Goal: Task Accomplishment & Management: Use online tool/utility

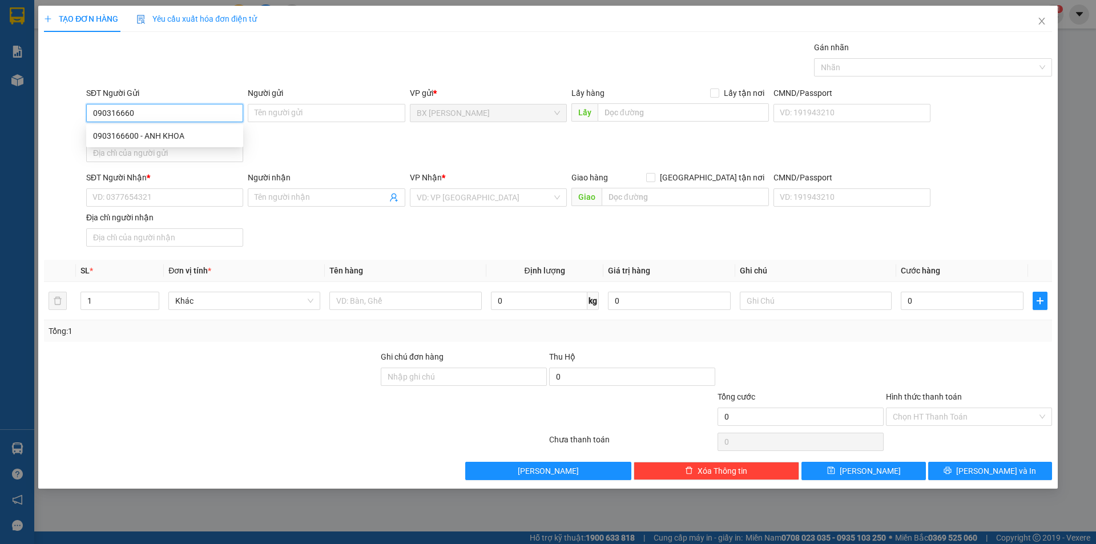
type input "0903166600"
click at [150, 140] on div "0903166600 - ANH KHOA" at bounding box center [164, 136] width 143 height 13
type input "ANH KHOA"
type input "0903166600"
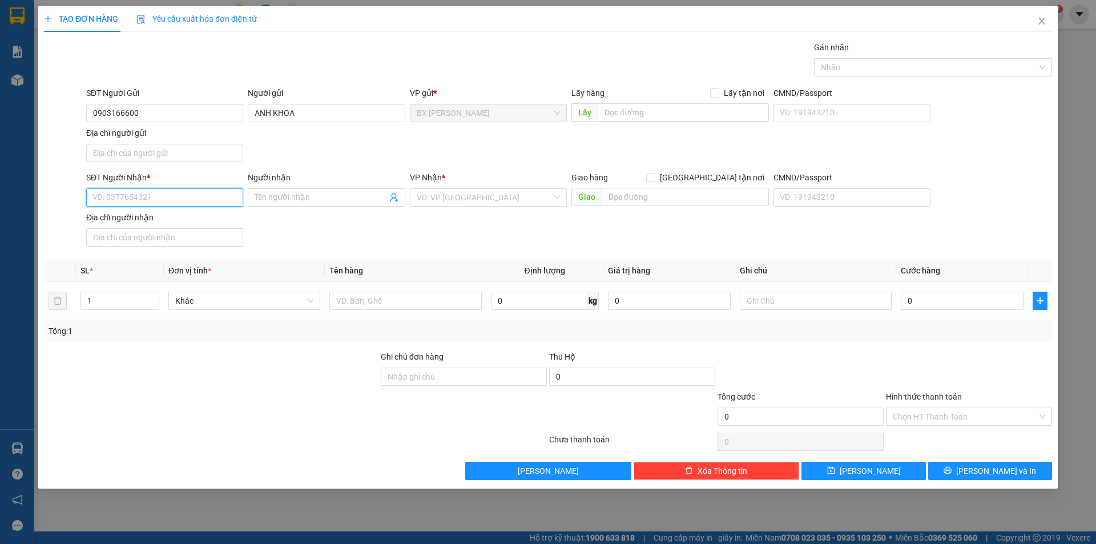
click at [167, 197] on input "SĐT Người Nhận *" at bounding box center [164, 197] width 157 height 18
click at [173, 243] on div "0908194840 - CHÚ HAI" at bounding box center [164, 238] width 143 height 13
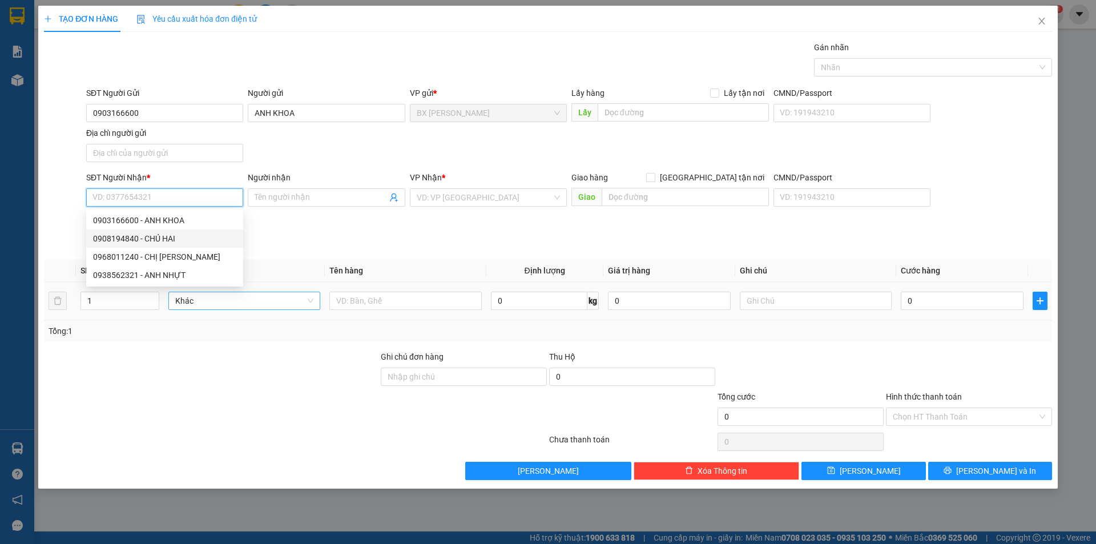
type input "0908194840"
type input "CHÚ HAI"
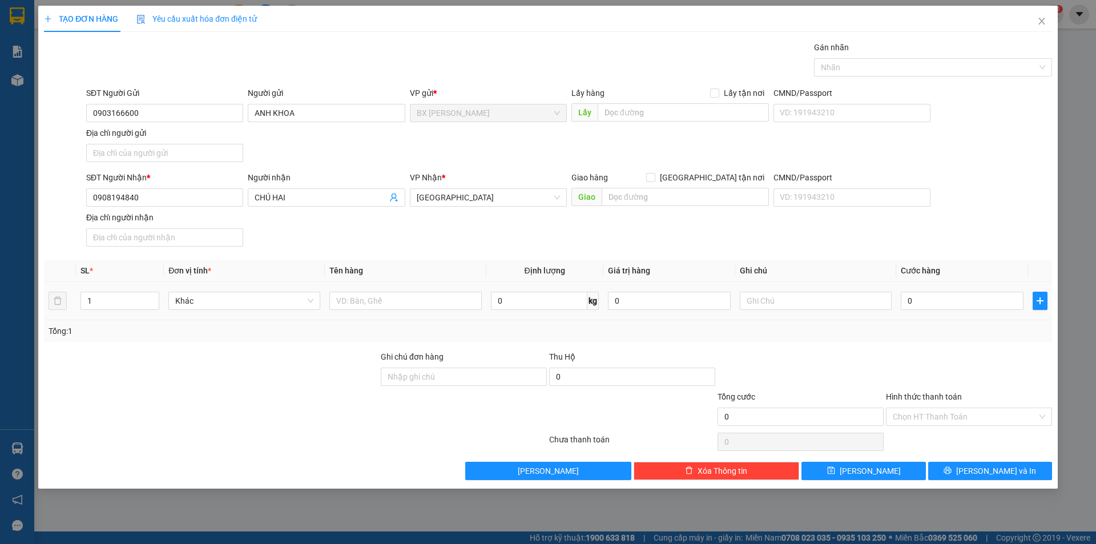
drag, startPoint x: 394, startPoint y: 289, endPoint x: 378, endPoint y: 286, distance: 15.6
click at [394, 290] on td at bounding box center [405, 301] width 161 height 38
click at [371, 302] on input "text" at bounding box center [405, 301] width 152 height 18
type input "THÙNG"
drag, startPoint x: 114, startPoint y: 307, endPoint x: 0, endPoint y: 299, distance: 114.4
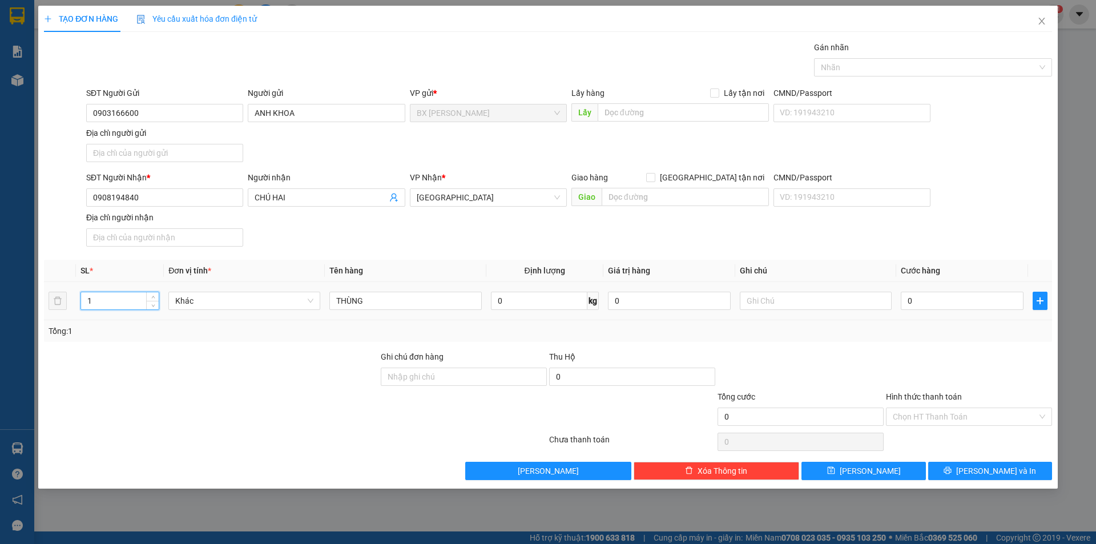
click at [0, 313] on div "TẠO ĐƠN HÀNG Yêu cầu xuất hóa đơn điện tử Transit Pickup Surcharge Ids Transit …" at bounding box center [548, 272] width 1096 height 544
type input "2"
click at [636, 107] on input "text" at bounding box center [682, 112] width 171 height 18
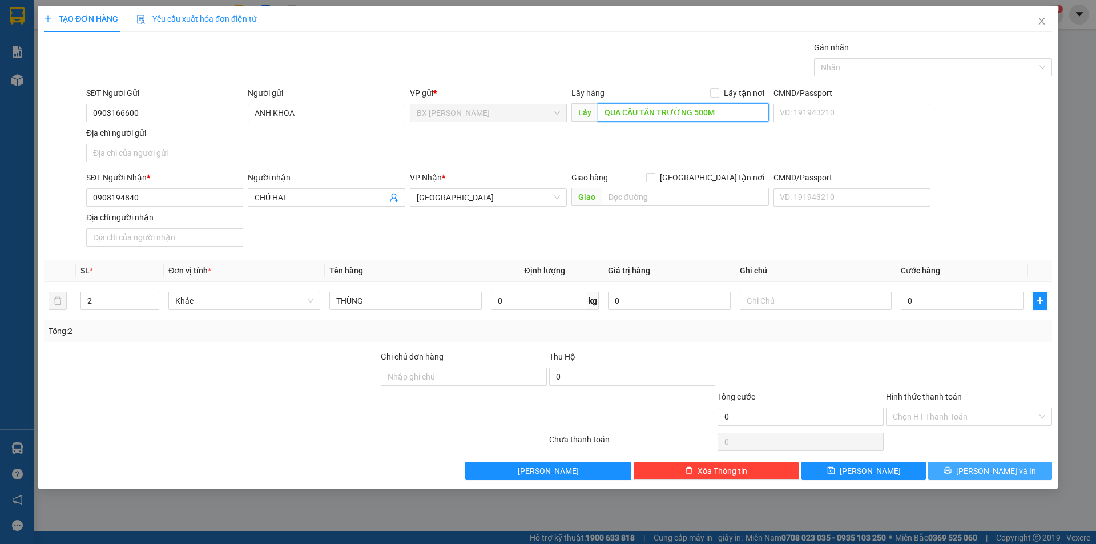
type input "QUA CẦU TÂN TRƯỜNG 500M"
drag, startPoint x: 949, startPoint y: 479, endPoint x: 965, endPoint y: 418, distance: 63.0
click at [950, 479] on button "[PERSON_NAME] và In" at bounding box center [990, 471] width 124 height 18
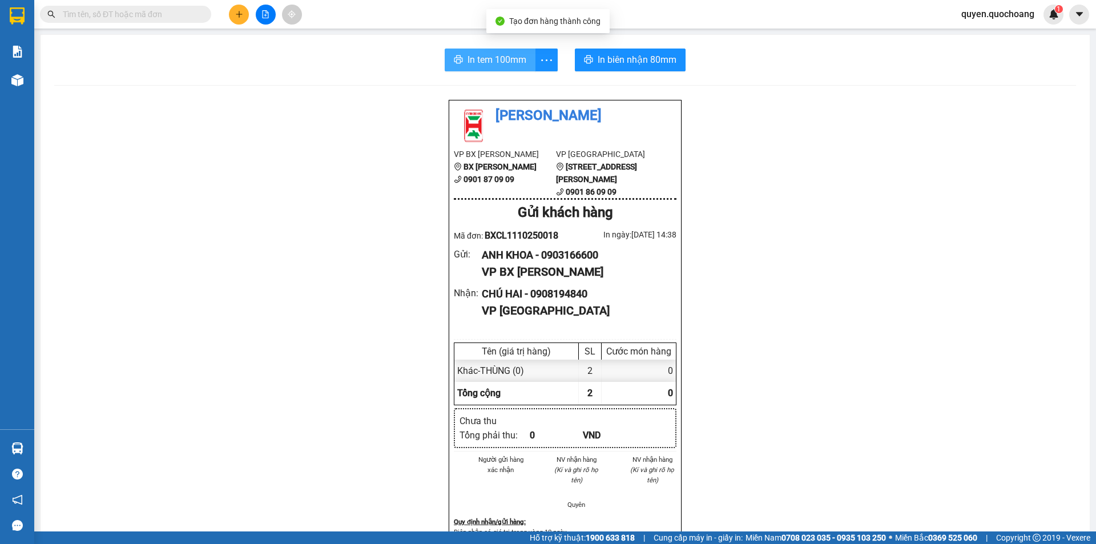
click at [458, 70] on button "In tem 100mm" at bounding box center [489, 60] width 91 height 23
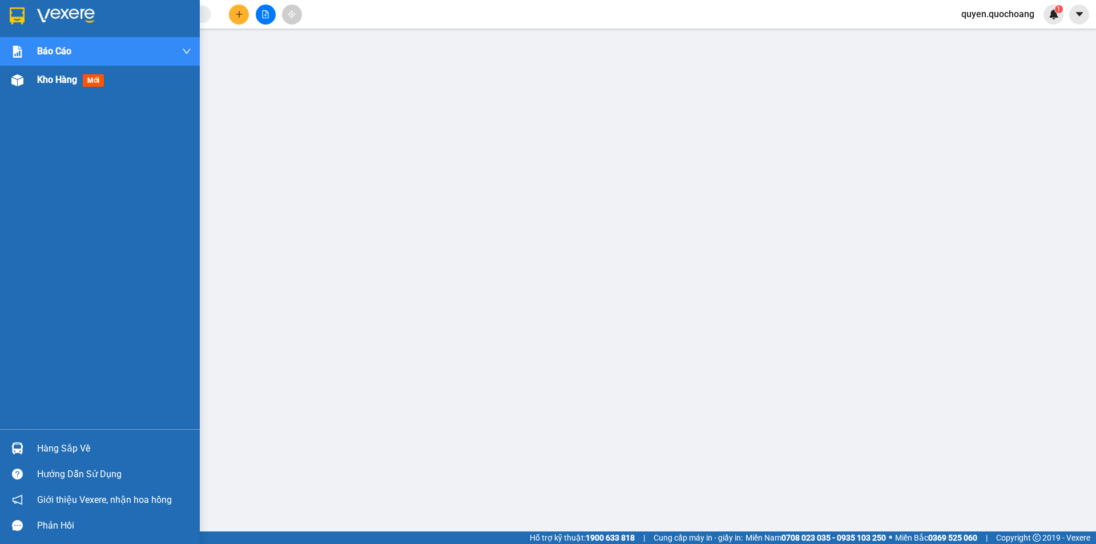
click at [31, 80] on div "Kho hàng mới" at bounding box center [100, 80] width 200 height 29
